Goal: Transaction & Acquisition: Purchase product/service

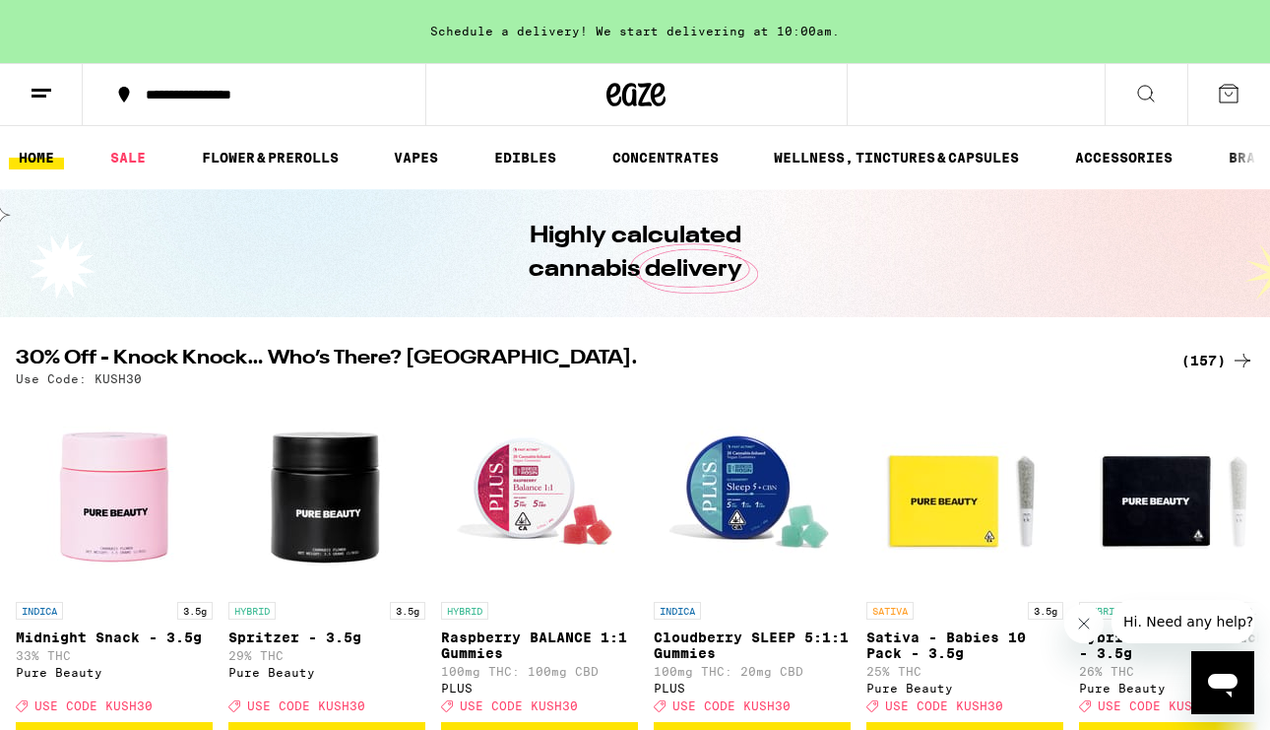
click at [33, 150] on link "HOME" at bounding box center [36, 158] width 55 height 24
